Goal: Transaction & Acquisition: Download file/media

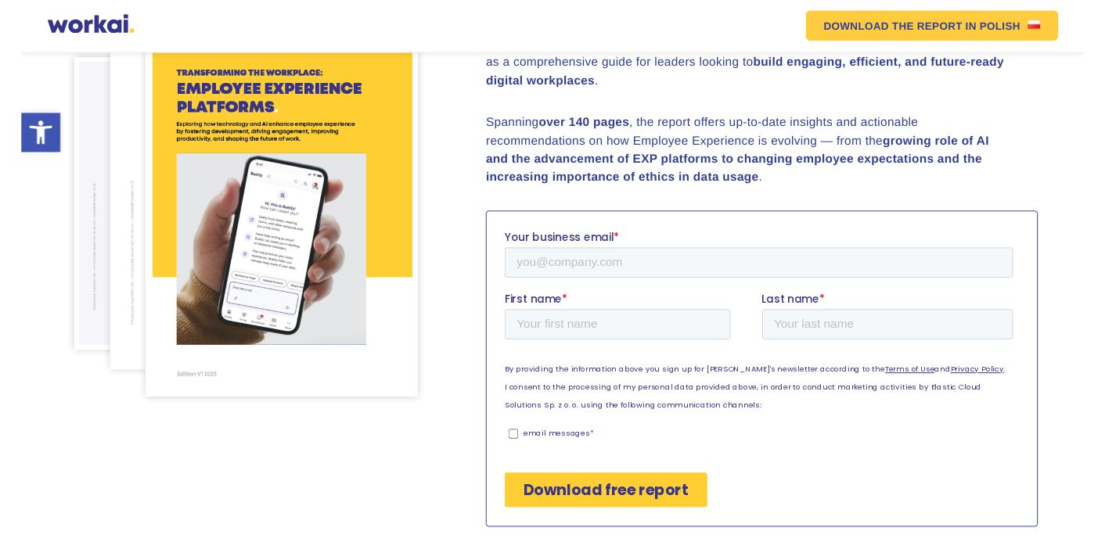
scroll to position [260, 0]
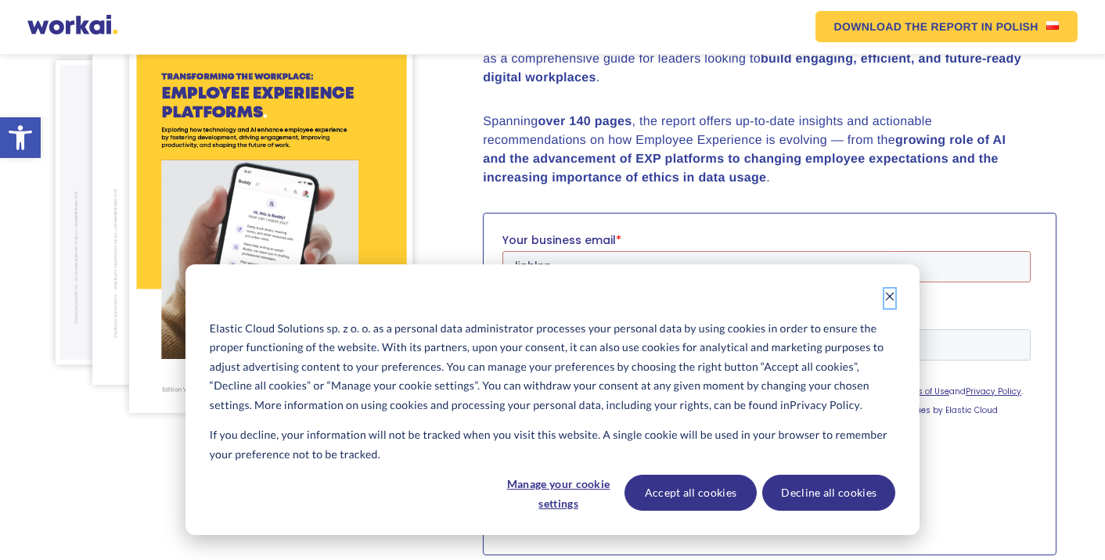
click at [886, 298] on icon "Dismiss cookie banner" at bounding box center [889, 296] width 11 height 11
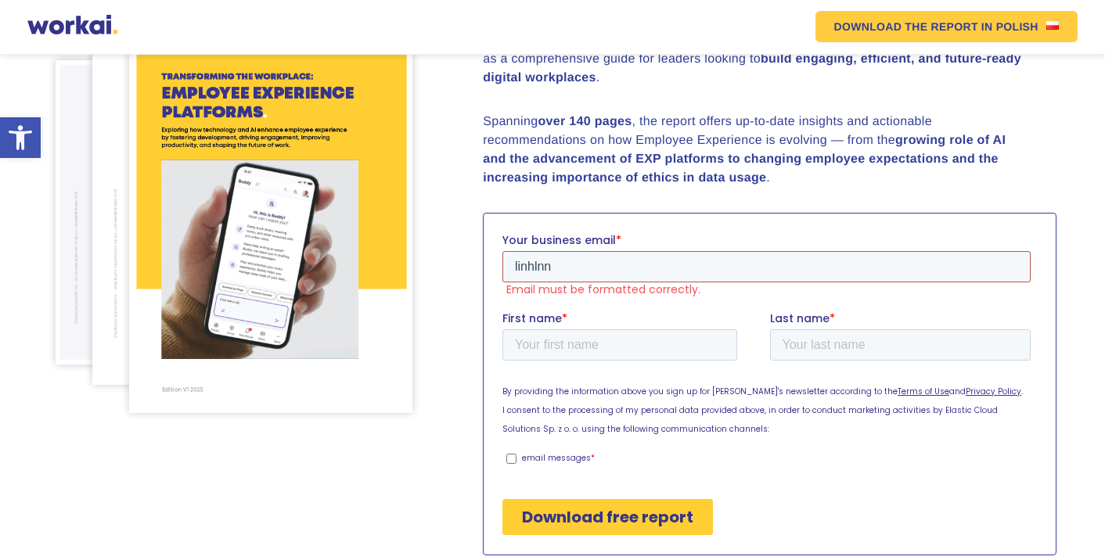
click at [693, 270] on input "linhlnn" at bounding box center [766, 265] width 528 height 31
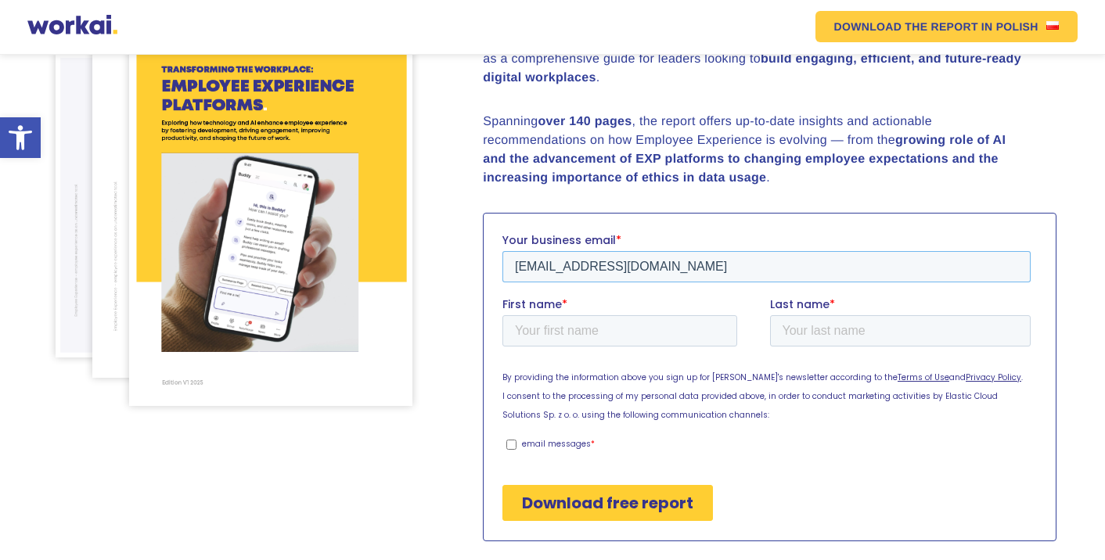
type input "linhlnn@ecomobi.com"
type input "Linh"
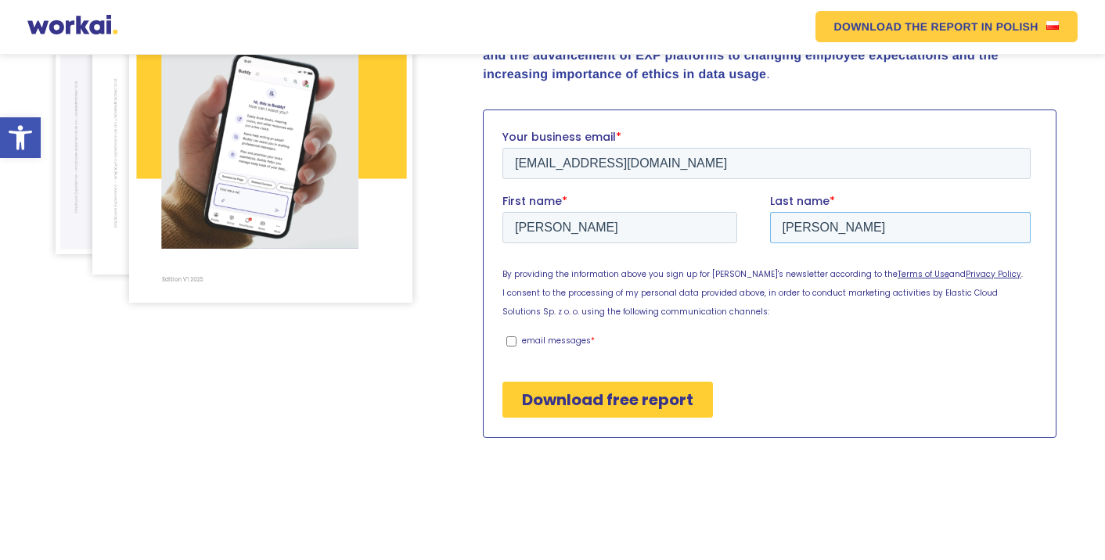
scroll to position [393, 0]
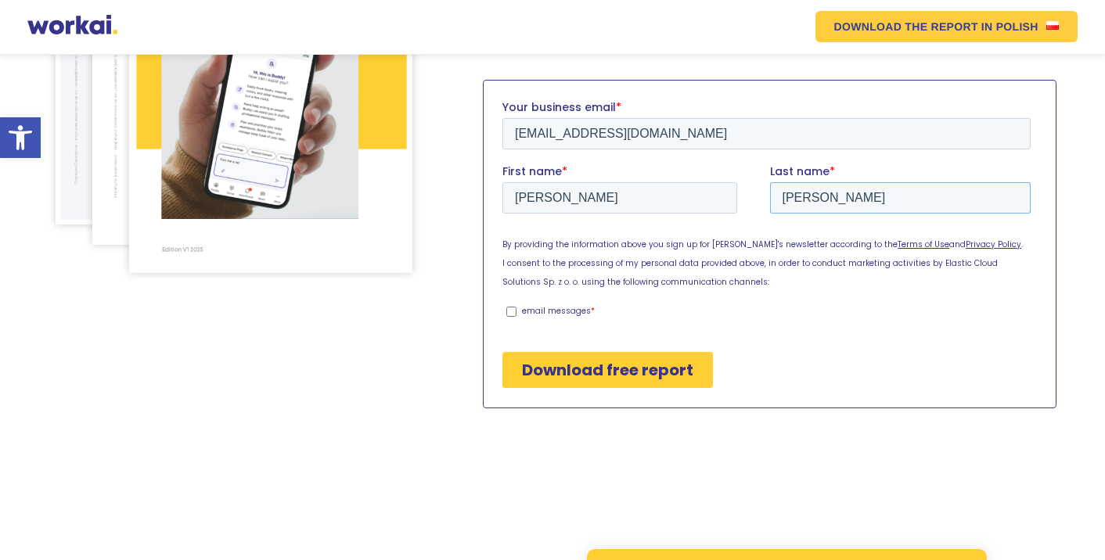
type input "Luong"
click at [579, 365] on input "Download free report" at bounding box center [607, 369] width 210 height 36
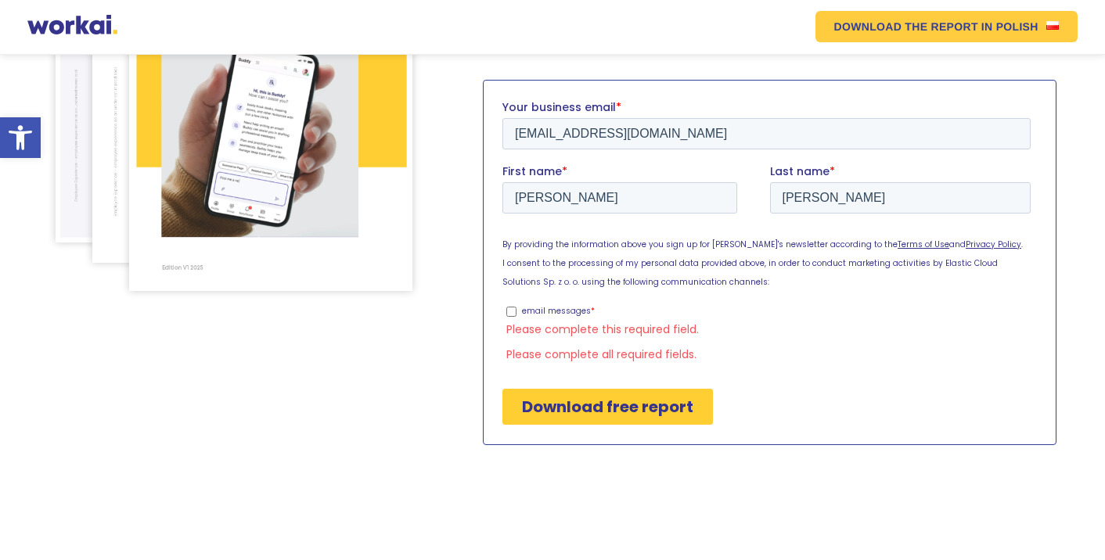
click at [556, 311] on p "email messages" at bounding box center [556, 310] width 69 height 12
click at [516, 311] on input "email messages *" at bounding box center [511, 311] width 10 height 10
checkbox input "true"
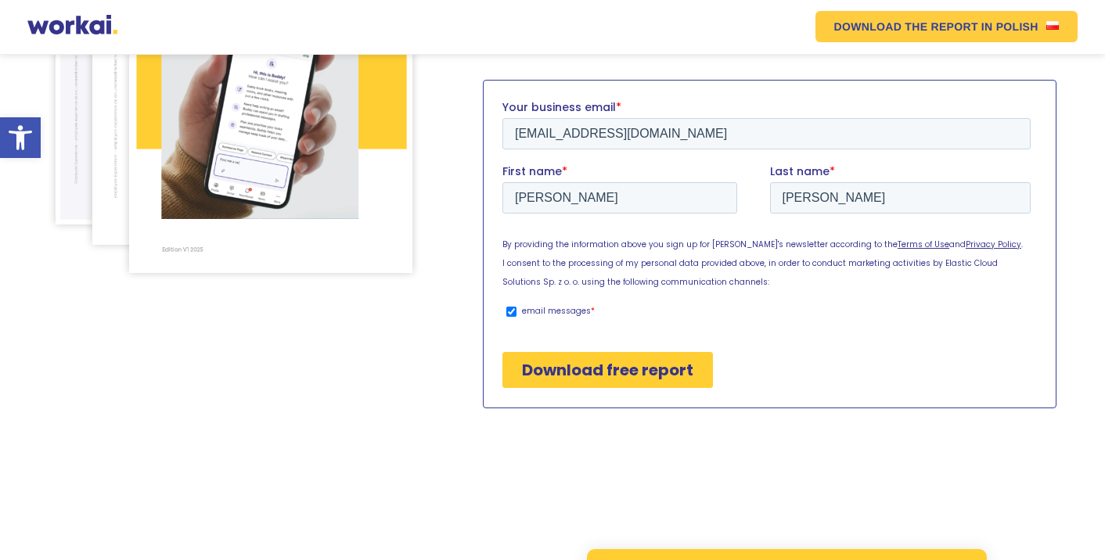
click at [582, 361] on input "Download free report" at bounding box center [607, 369] width 210 height 36
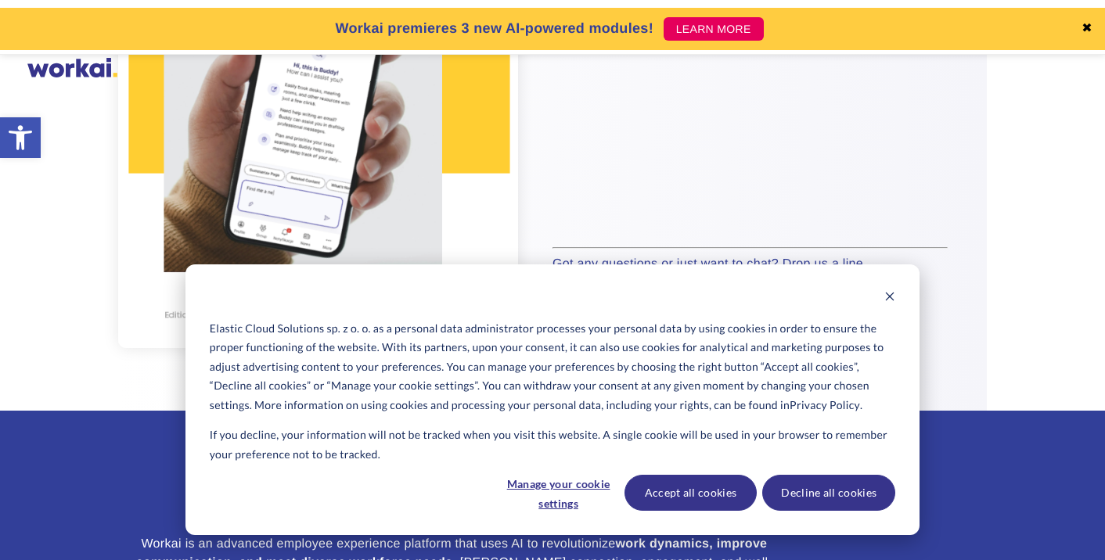
scroll to position [459, 0]
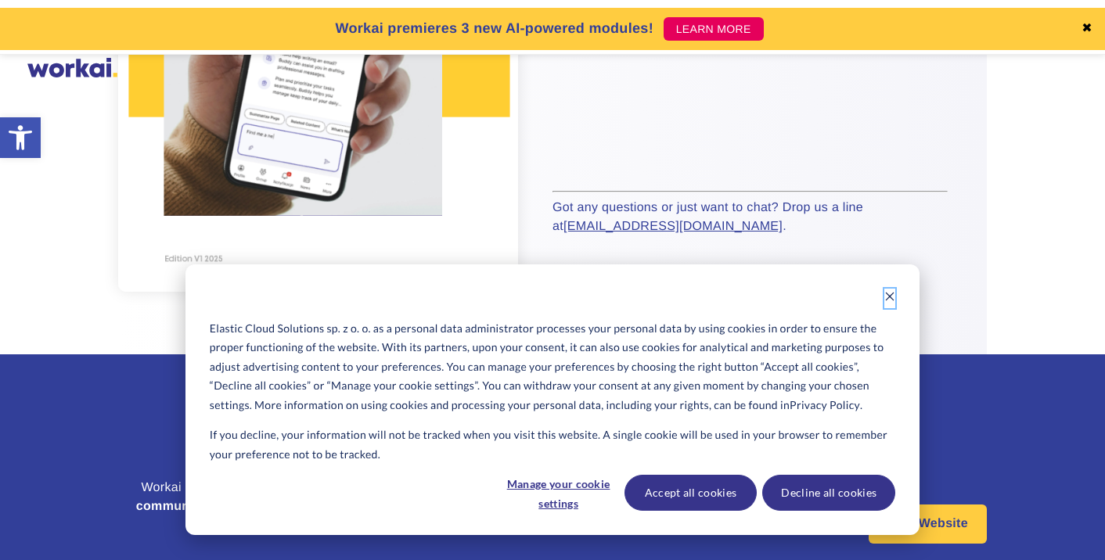
click at [888, 300] on icon "Dismiss cookie banner" at bounding box center [889, 296] width 11 height 11
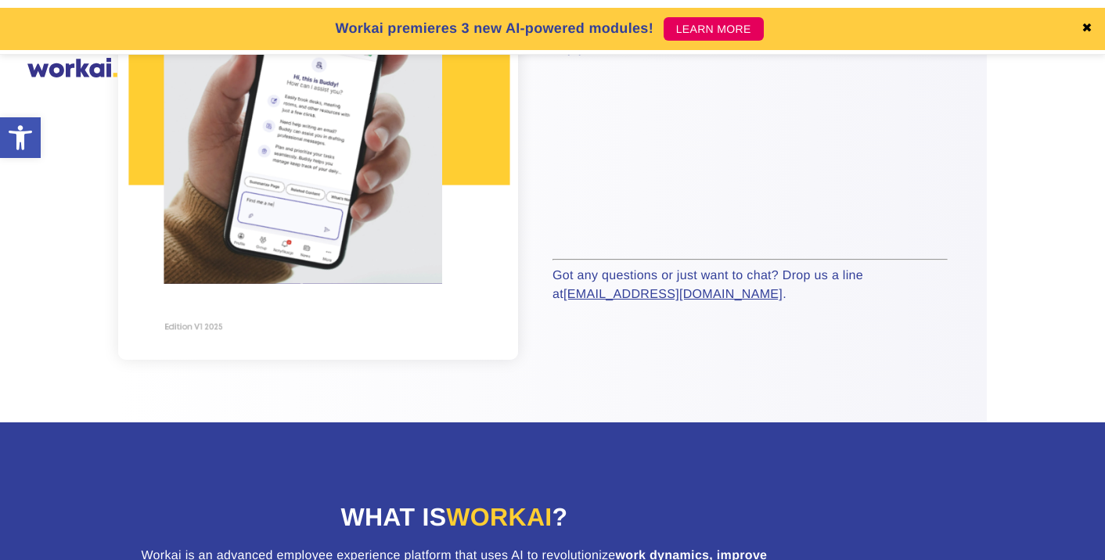
scroll to position [151, 0]
